Goal: Find specific page/section: Find specific page/section

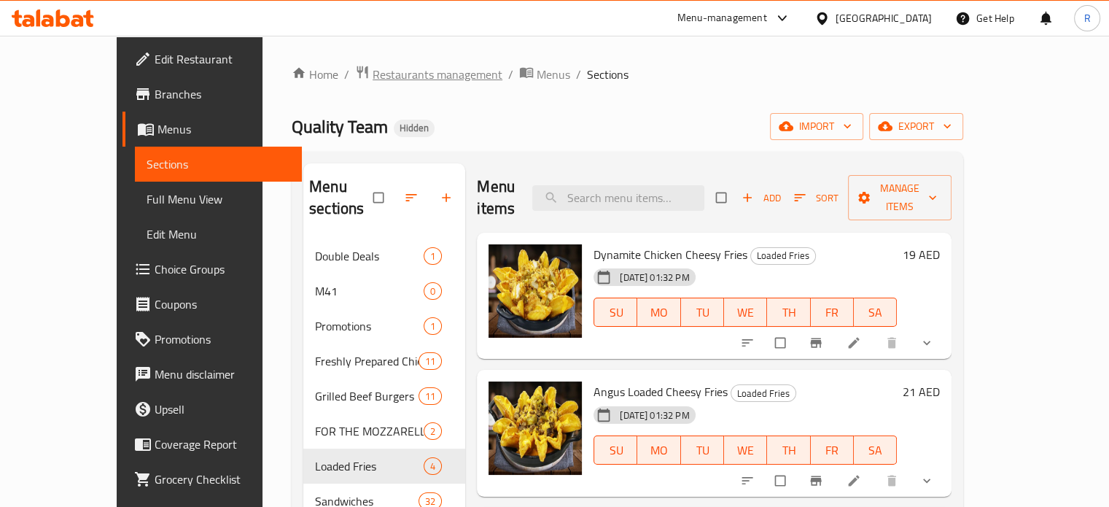
click at [381, 69] on span "Restaurants management" at bounding box center [438, 75] width 130 height 18
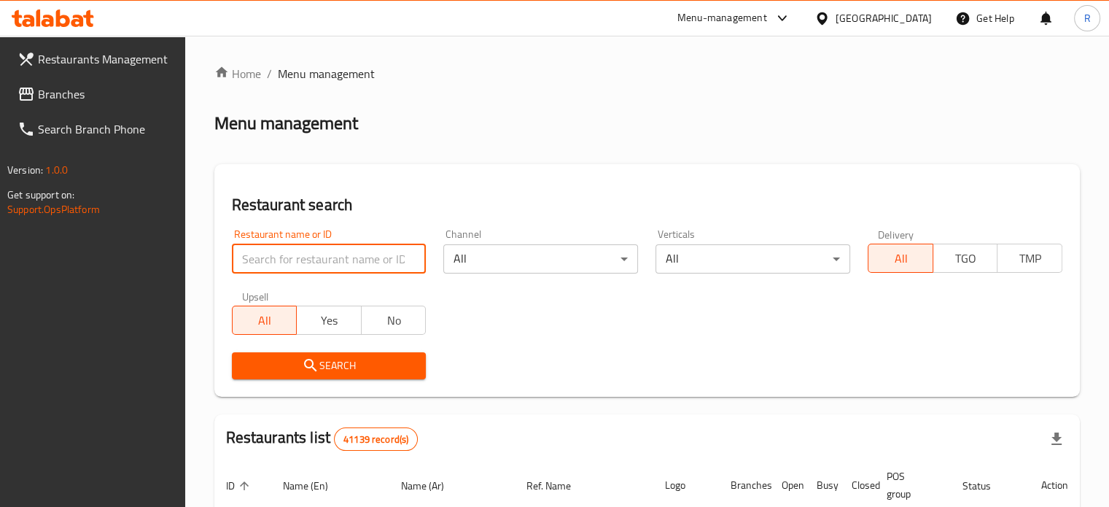
click at [327, 259] on input "search" at bounding box center [329, 258] width 195 height 29
paste input "4251"
type input "4251"
click button "Search" at bounding box center [329, 365] width 195 height 27
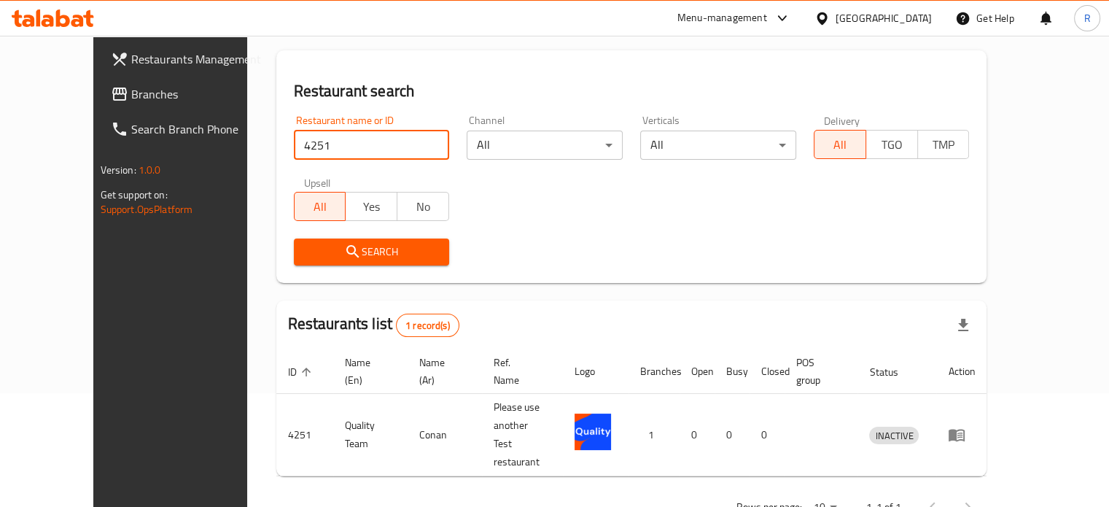
scroll to position [114, 0]
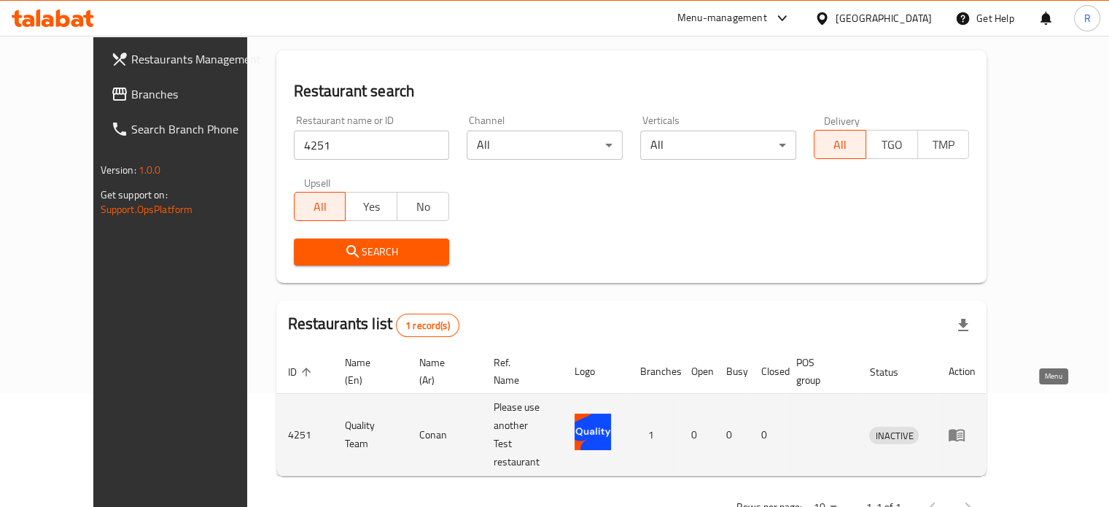
click at [966, 426] on icon "enhanced table" at bounding box center [957, 435] width 18 height 18
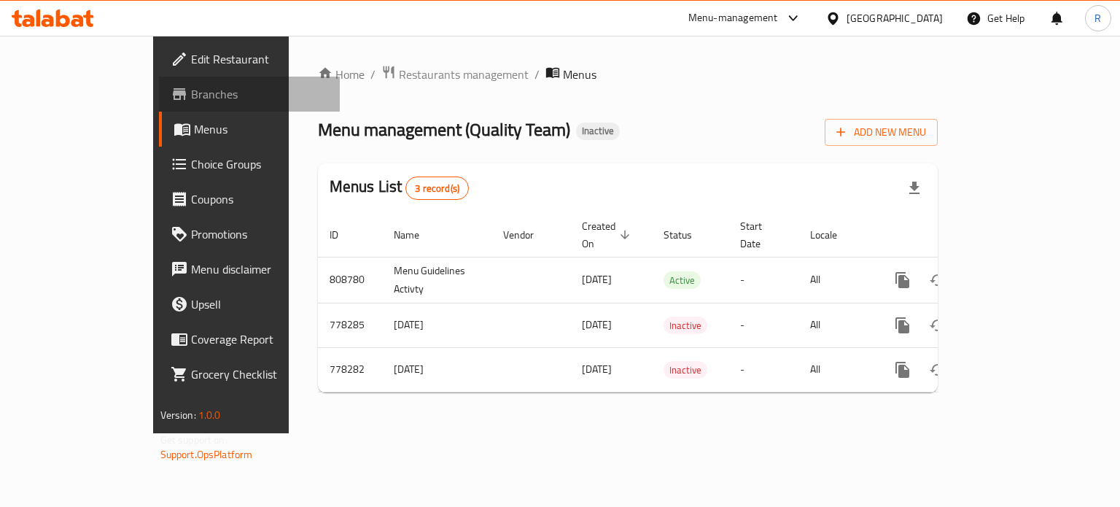
click at [191, 85] on span "Branches" at bounding box center [260, 94] width 138 height 18
